Goal: Find contact information: Find contact information

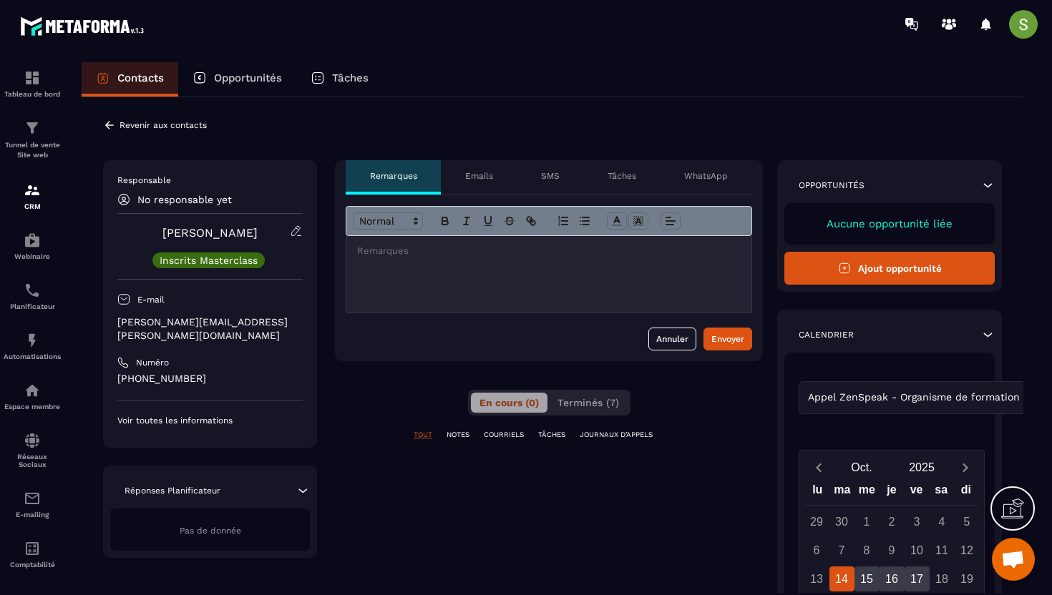
click at [188, 318] on p "[PERSON_NAME][EMAIL_ADDRESS][PERSON_NAME][DOMAIN_NAME]" at bounding box center [209, 329] width 185 height 27
copy div "[PERSON_NAME][EMAIL_ADDRESS][PERSON_NAME][DOMAIN_NAME]"
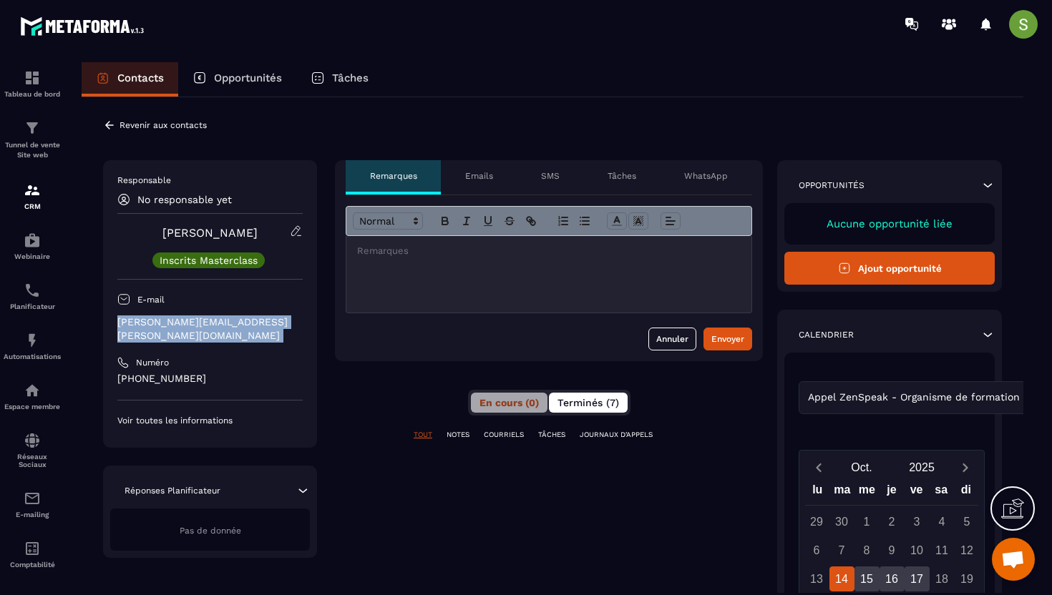
click at [562, 409] on button "Terminés (7)" at bounding box center [588, 403] width 79 height 20
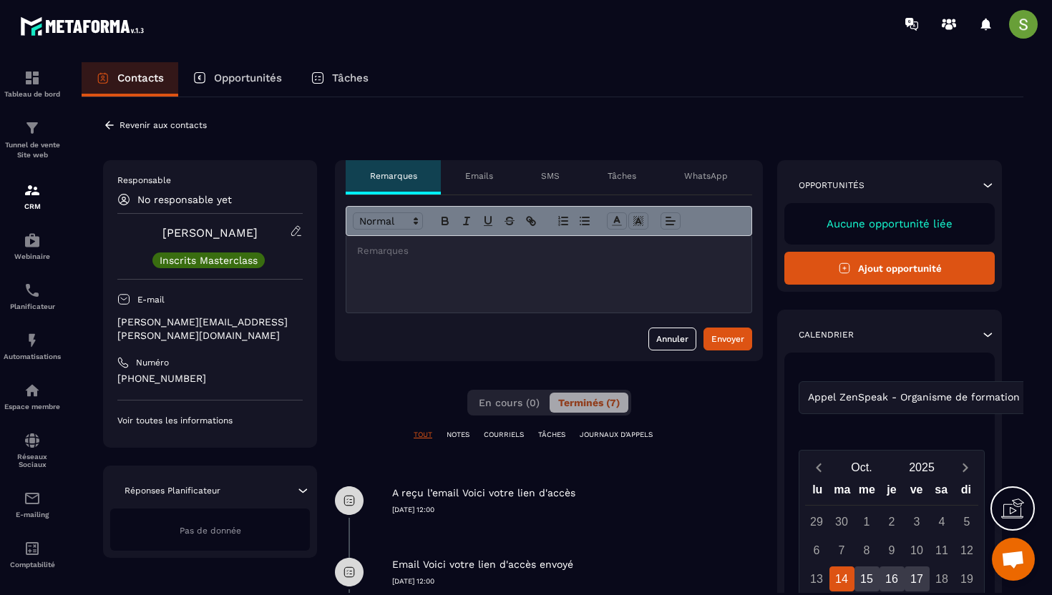
click at [109, 129] on icon at bounding box center [109, 125] width 13 height 13
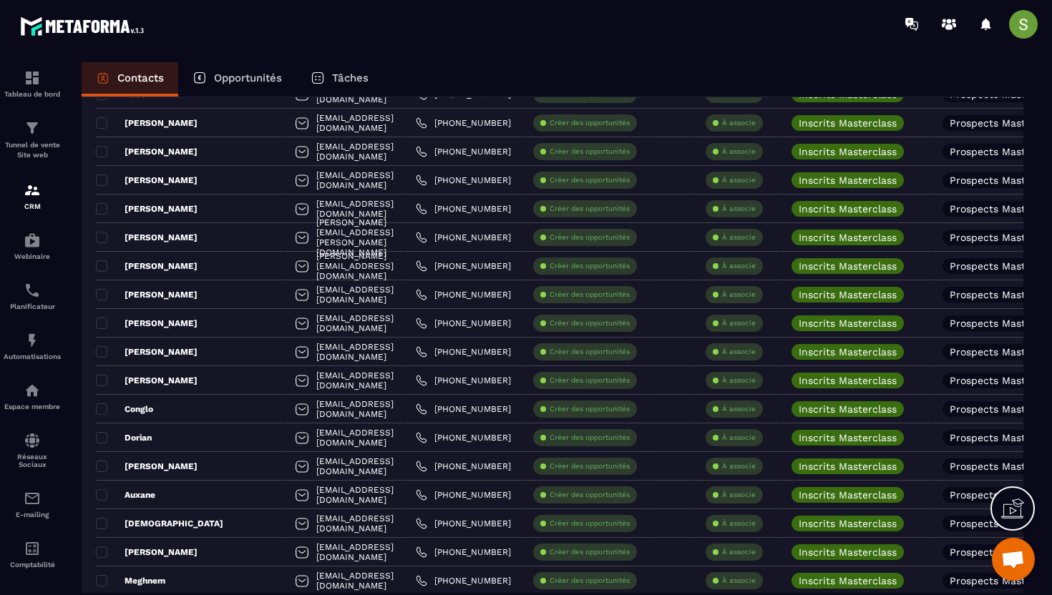
scroll to position [1036, 0]
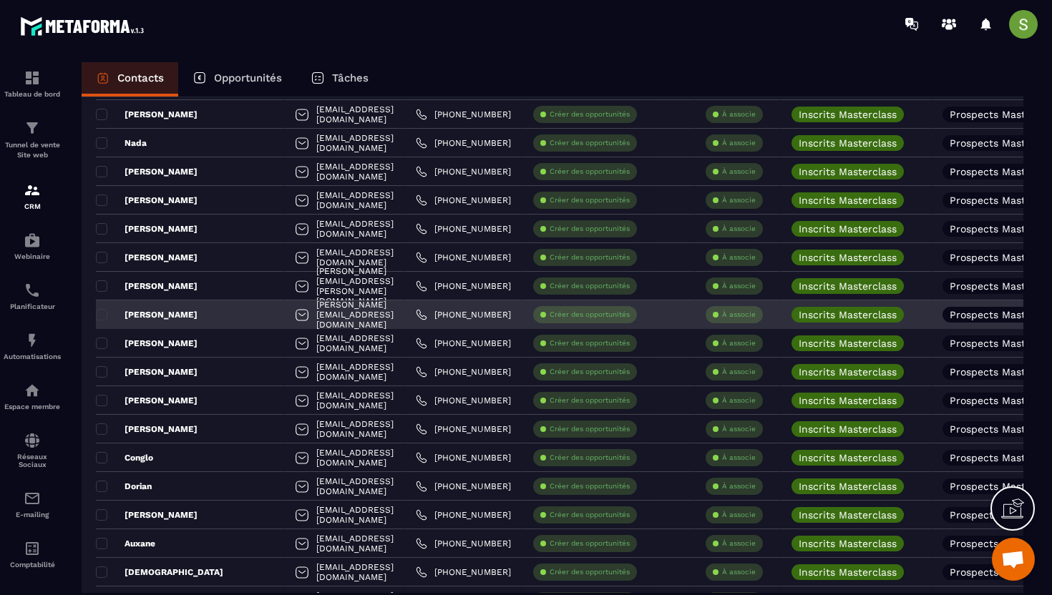
click at [166, 310] on div "[PERSON_NAME]" at bounding box center [190, 315] width 188 height 29
